Goal: Navigation & Orientation: Find specific page/section

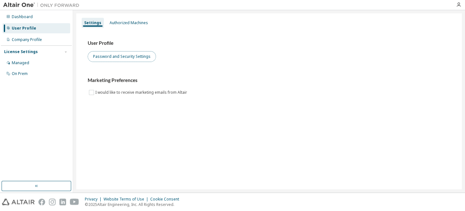
click at [129, 56] on button "Password and Security Settings" at bounding box center [122, 56] width 68 height 11
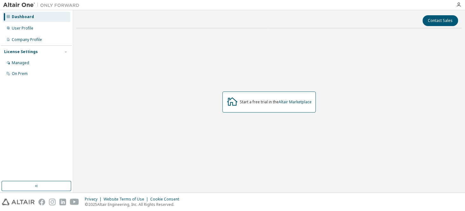
click at [34, 33] on div "Dashboard User Profile Company Profile License Settings Managed On Prem" at bounding box center [36, 45] width 71 height 68
click at [32, 32] on div "User Profile" at bounding box center [37, 28] width 68 height 10
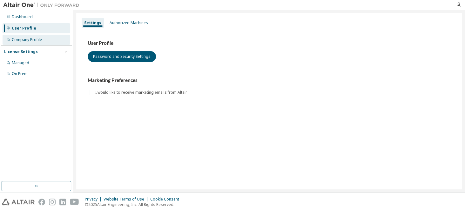
click at [41, 44] on div "Company Profile" at bounding box center [37, 40] width 68 height 10
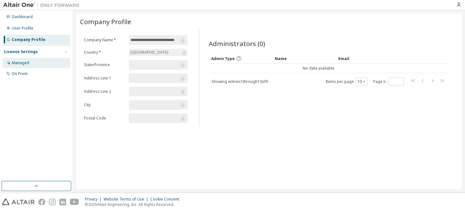
click at [41, 64] on div "Managed" at bounding box center [37, 63] width 68 height 10
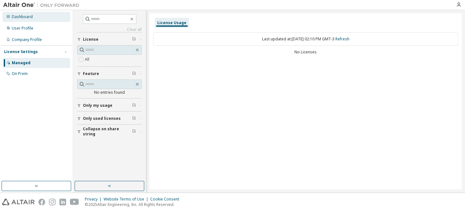
click at [37, 16] on div "Dashboard" at bounding box center [37, 17] width 68 height 10
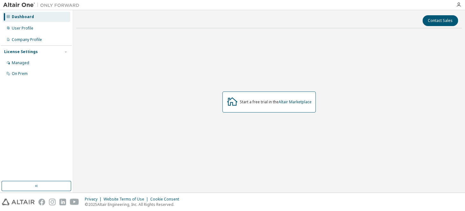
click at [279, 110] on div "Start a free trial in the Altair Marketplace" at bounding box center [268, 102] width 93 height 21
